Goal: Navigation & Orientation: Go to known website

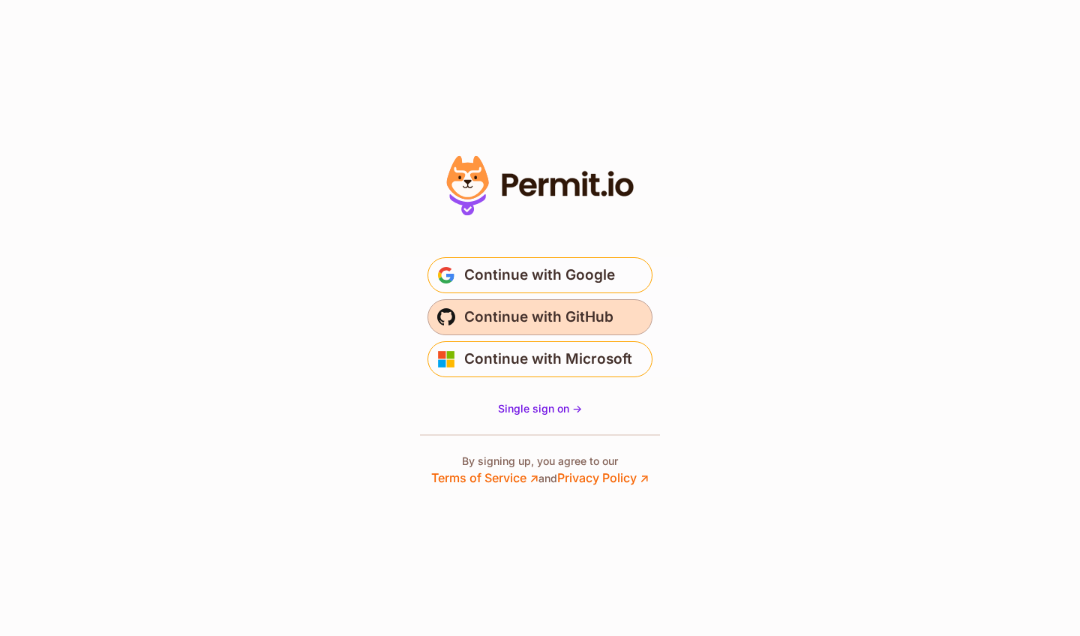
click at [562, 316] on span "Continue with GitHub" at bounding box center [538, 317] width 149 height 24
click at [599, 270] on span "Continue with Google" at bounding box center [539, 275] width 151 height 24
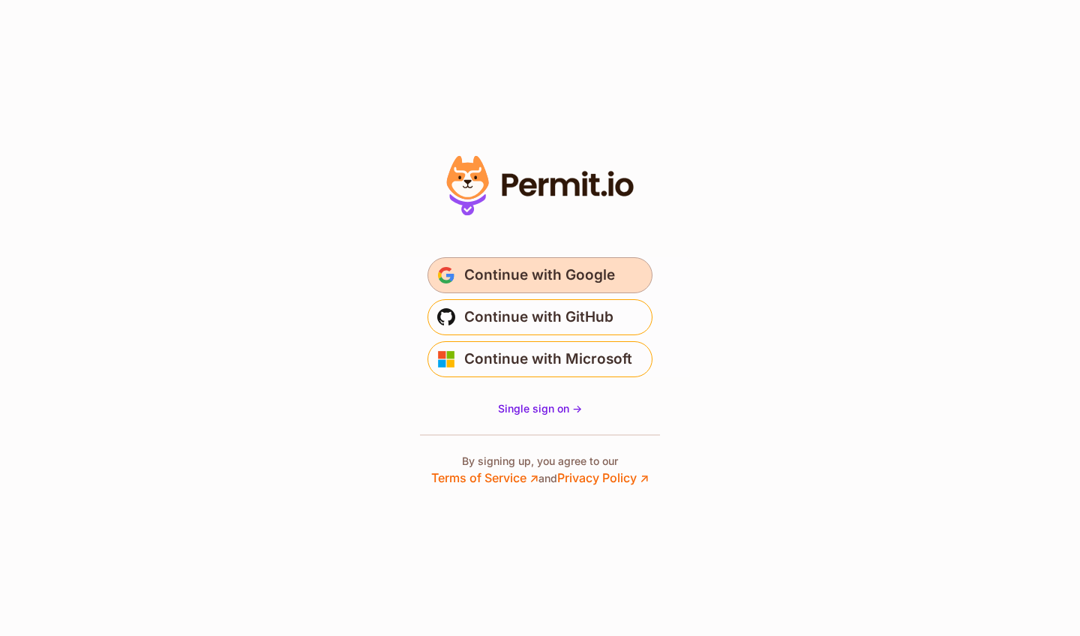
click at [565, 284] on span "Continue with Google" at bounding box center [539, 275] width 151 height 24
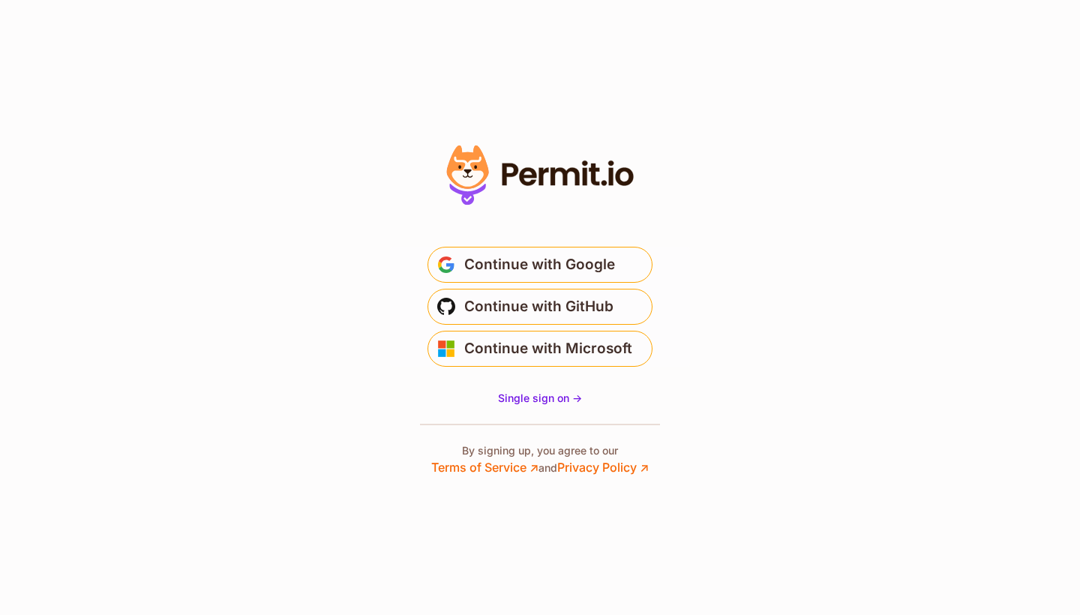
click at [481, 259] on span "Continue with Google" at bounding box center [539, 265] width 151 height 24
click at [513, 400] on span "Single sign on ->" at bounding box center [540, 397] width 84 height 13
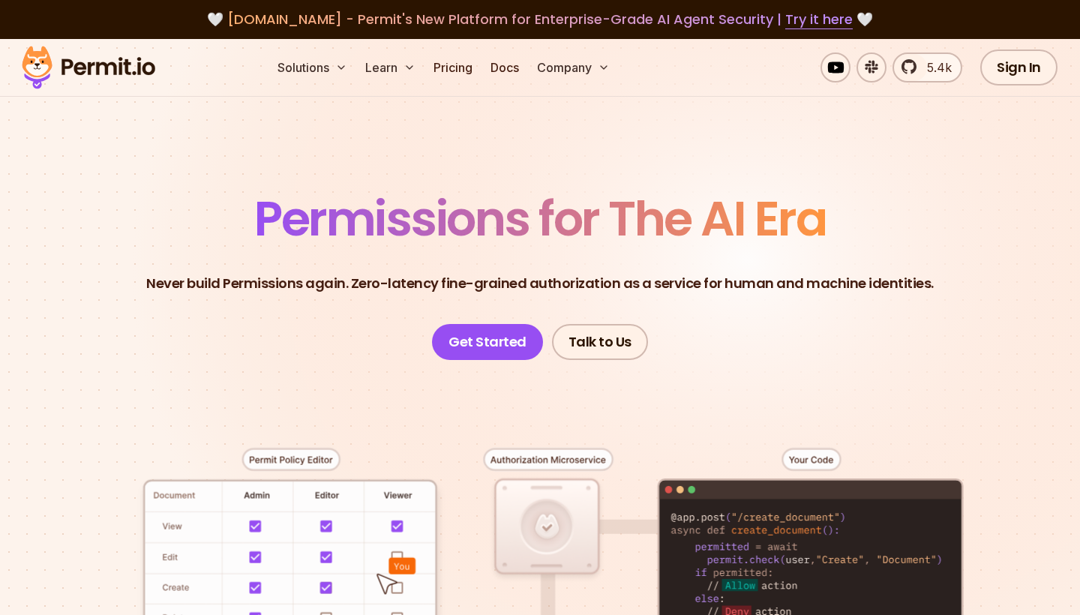
click at [476, 322] on header "Permissions for The AI Era Never build Permissions again. Zero-latency fine-gra…" at bounding box center [540, 277] width 1008 height 165
click at [1011, 91] on div "Solutions Learn Pricing Docs Company 5.4k Sign In Start Now" at bounding box center [540, 68] width 1080 height 58
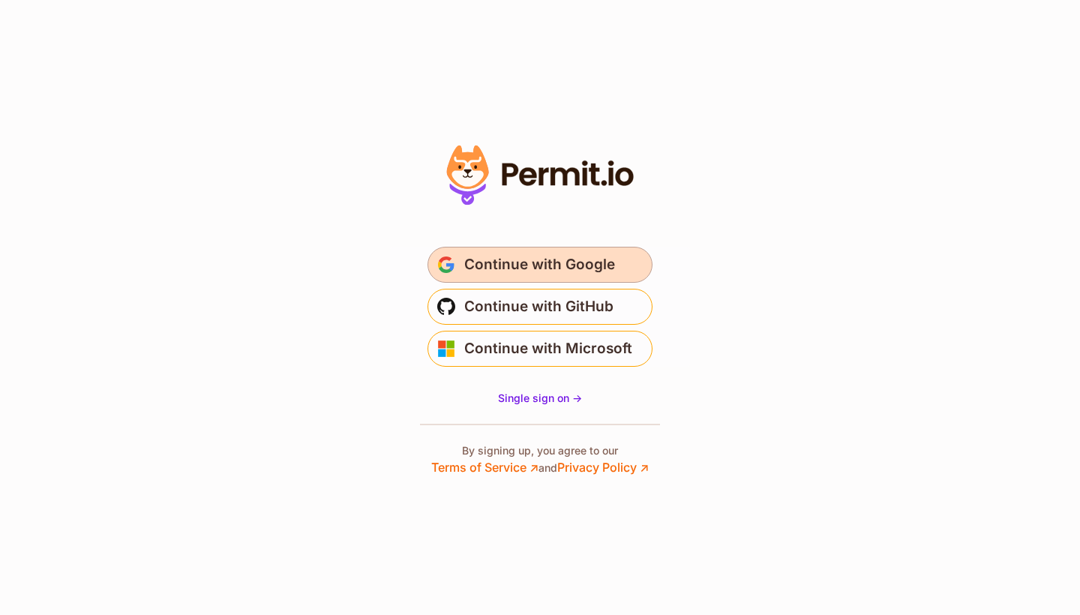
click at [602, 264] on span "Continue with Google" at bounding box center [539, 265] width 151 height 24
